Goal: Check status: Check status

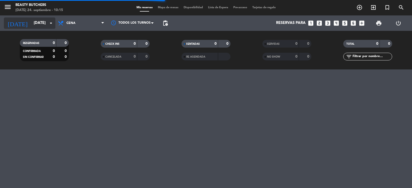
click at [49, 24] on icon "arrow_drop_down" at bounding box center [51, 23] width 6 height 6
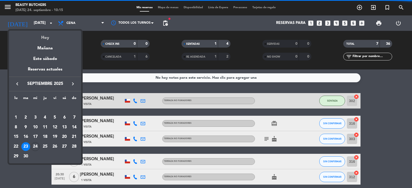
click at [47, 39] on div "Hoy" at bounding box center [45, 36] width 72 height 11
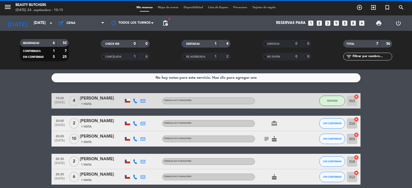
type input "[DATE]"
click at [74, 22] on span "Cena" at bounding box center [70, 23] width 9 height 4
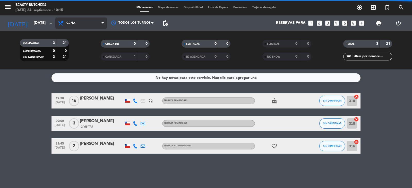
drag, startPoint x: 75, startPoint y: 26, endPoint x: 73, endPoint y: 41, distance: 15.3
click at [75, 26] on span "Cena" at bounding box center [81, 23] width 52 height 11
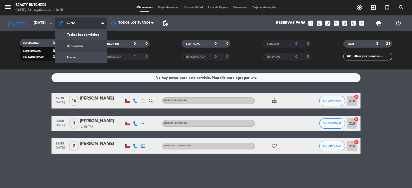
click at [73, 43] on div "menu Beasty Butchers [DATE] 24. septiembre - 10:15 Mis reservas Mapa de mesas D…" at bounding box center [206, 35] width 412 height 70
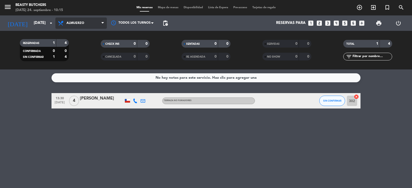
click at [91, 22] on span "Almuerzo" at bounding box center [81, 23] width 52 height 11
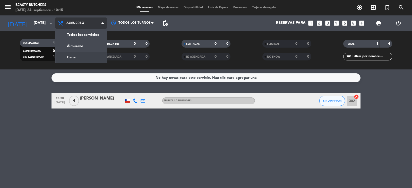
click at [89, 56] on div "menu Beasty Butchers [DATE] 24. septiembre - 10:15 Mis reservas Mapa de mesas D…" at bounding box center [206, 35] width 412 height 70
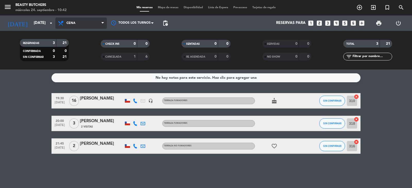
click at [89, 23] on span "Cena" at bounding box center [81, 23] width 52 height 11
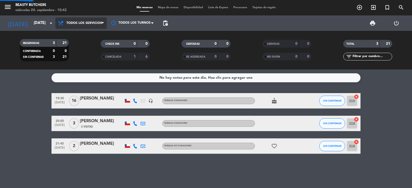
click at [88, 40] on div "menu Beasty Butchers [DATE] 24. septiembre - 10:42 Mis reservas Mapa de mesas D…" at bounding box center [206, 35] width 412 height 70
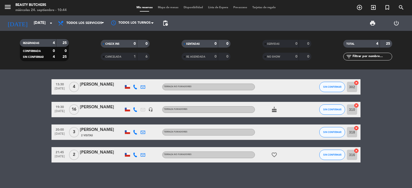
scroll to position [1, 0]
